Goal: Task Accomplishment & Management: Manage account settings

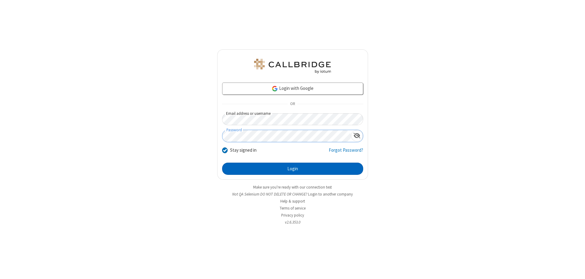
click at [293, 169] on button "Login" at bounding box center [292, 169] width 141 height 12
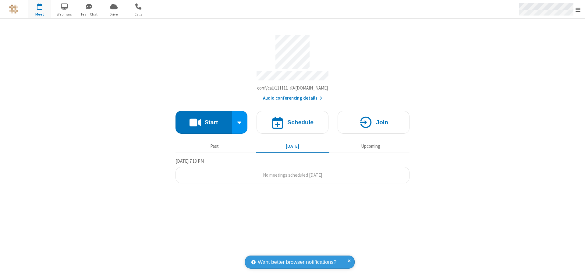
click at [578, 9] on span "Open menu" at bounding box center [578, 10] width 5 height 6
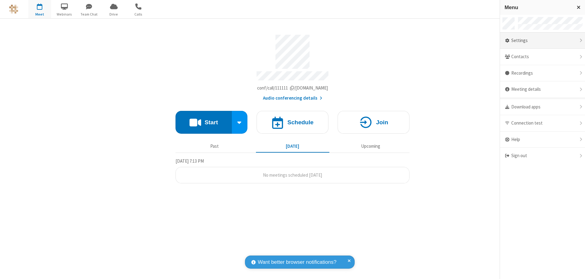
click at [543, 41] on div "Settings" at bounding box center [542, 41] width 85 height 16
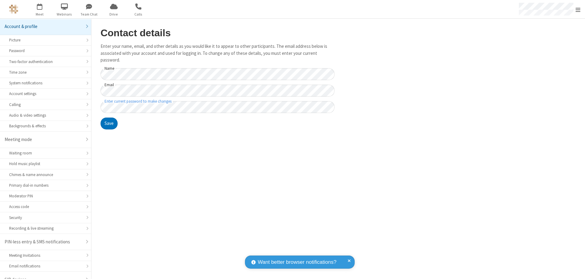
scroll to position [9, 0]
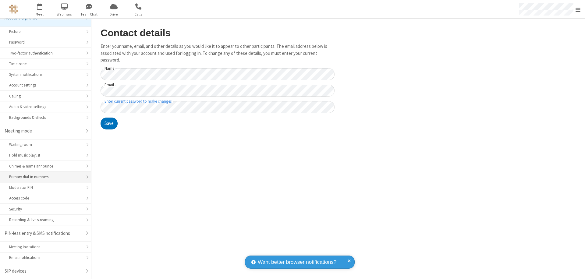
click at [43, 177] on div "Primary dial-in numbers" at bounding box center [45, 177] width 73 height 6
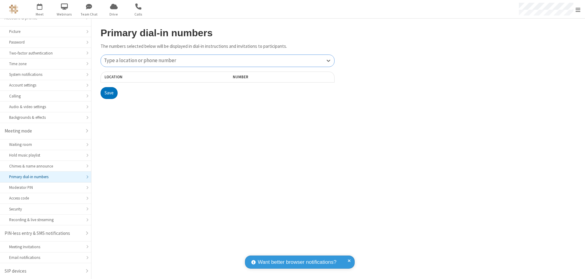
click at [218, 61] on div "Type a location or phone number" at bounding box center [217, 61] width 233 height 12
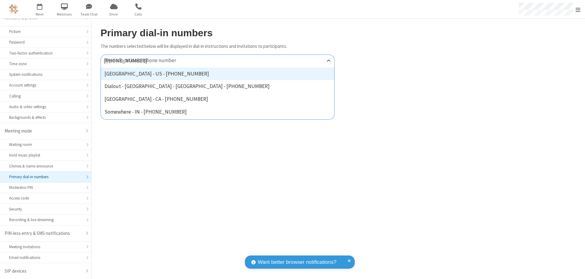
type input "[PHONE_NUMBER]"
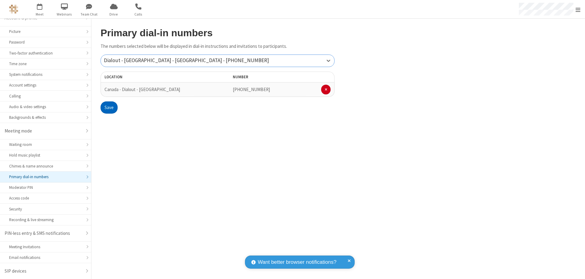
click at [109, 108] on button "Save" at bounding box center [109, 107] width 17 height 12
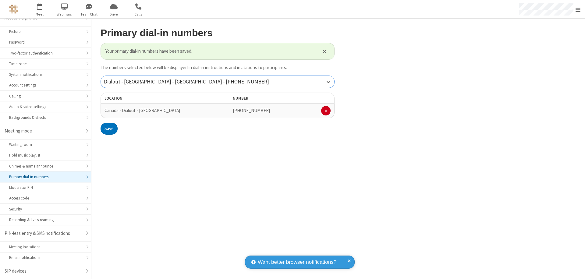
click at [218, 82] on div "Dialout - [GEOGRAPHIC_DATA] - [GEOGRAPHIC_DATA] - [PHONE_NUMBER]" at bounding box center [217, 82] width 233 height 12
type input "[PHONE_NUMBER]"
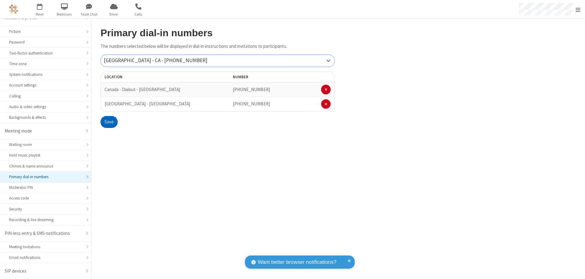
click at [109, 122] on button "Save" at bounding box center [109, 122] width 17 height 12
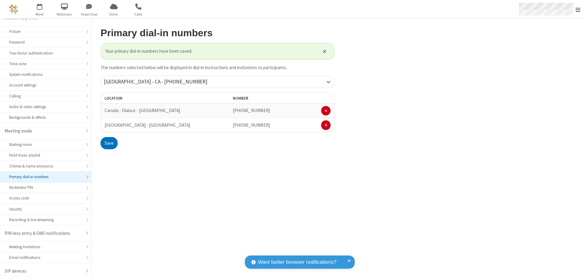
click at [578, 9] on span "Open menu" at bounding box center [578, 10] width 5 height 6
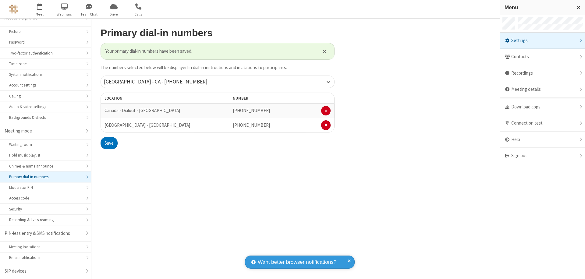
click at [543, 41] on div "Settings" at bounding box center [542, 41] width 85 height 16
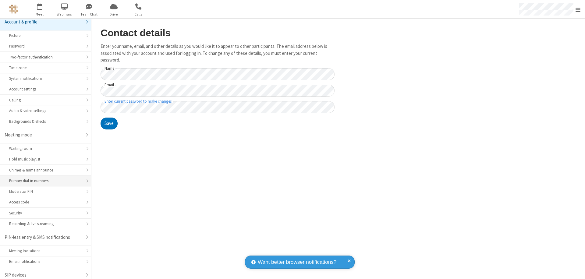
click at [43, 178] on div "Primary dial-in numbers" at bounding box center [45, 181] width 73 height 6
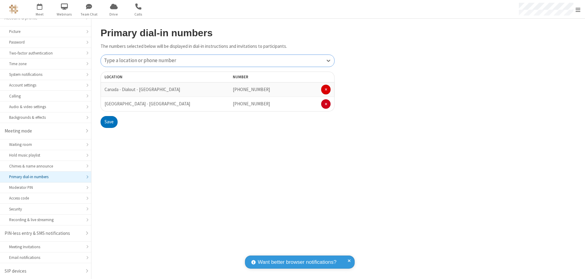
click at [326, 90] on span at bounding box center [326, 90] width 2 height 4
click at [109, 108] on button "Save" at bounding box center [109, 107] width 17 height 12
